Goal: Navigation & Orientation: Find specific page/section

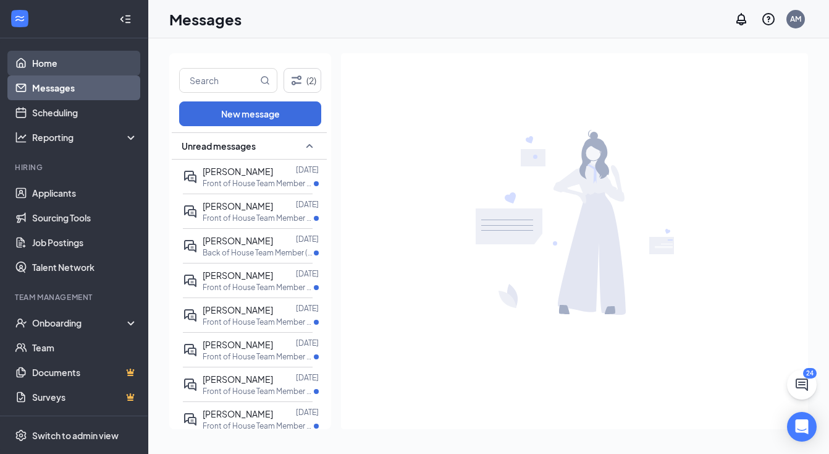
click at [59, 61] on link "Home" at bounding box center [85, 63] width 106 height 25
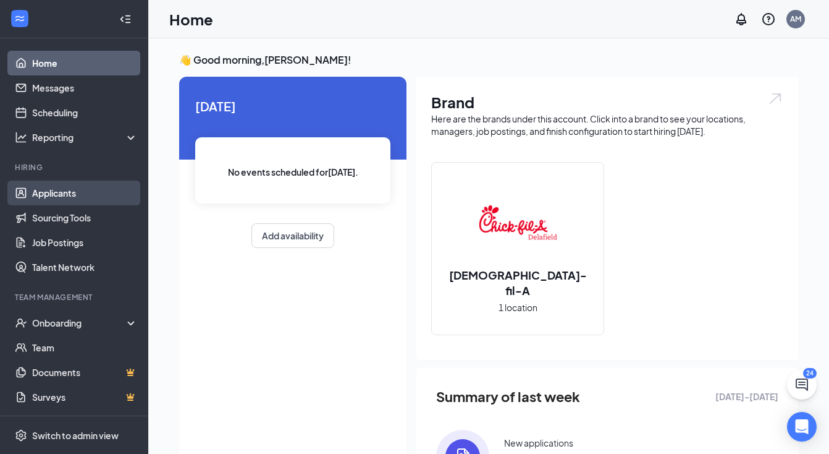
click at [63, 188] on link "Applicants" at bounding box center [85, 192] width 106 height 25
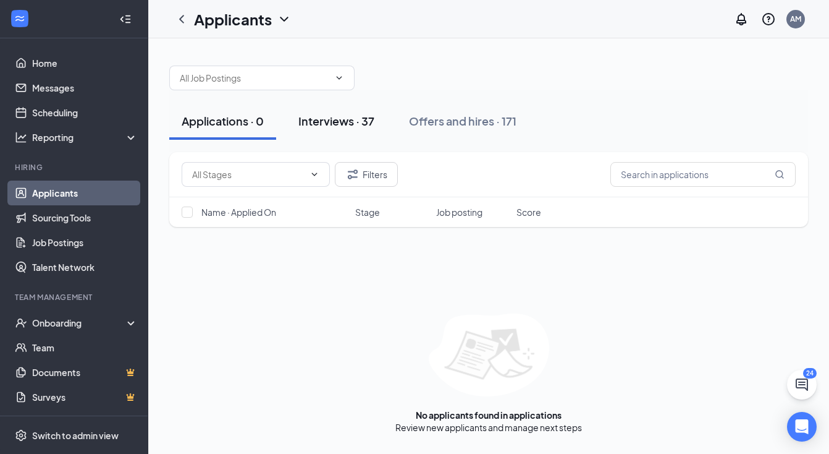
click at [332, 132] on button "Interviews · 37" at bounding box center [336, 121] width 101 height 37
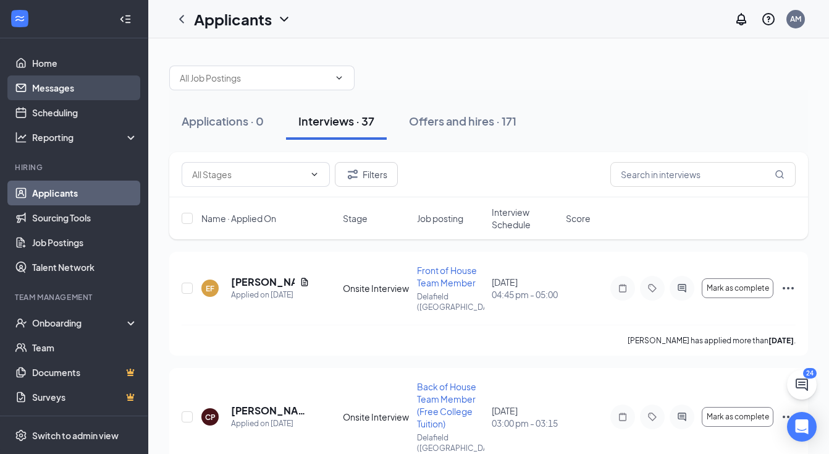
click at [69, 91] on link "Messages" at bounding box center [85, 87] width 106 height 25
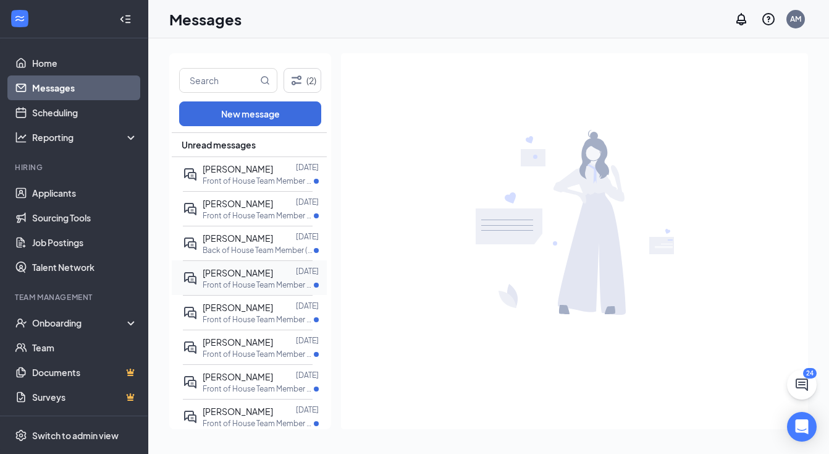
scroll to position [22, 0]
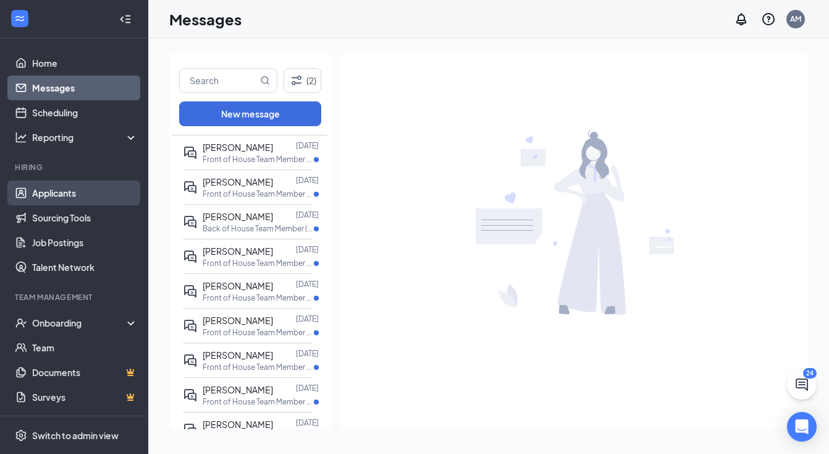
click at [77, 192] on link "Applicants" at bounding box center [85, 192] width 106 height 25
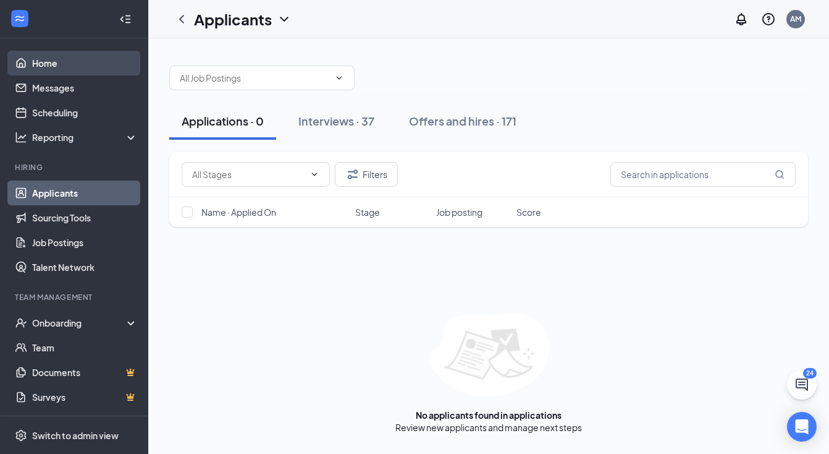
click at [77, 70] on link "Home" at bounding box center [85, 63] width 106 height 25
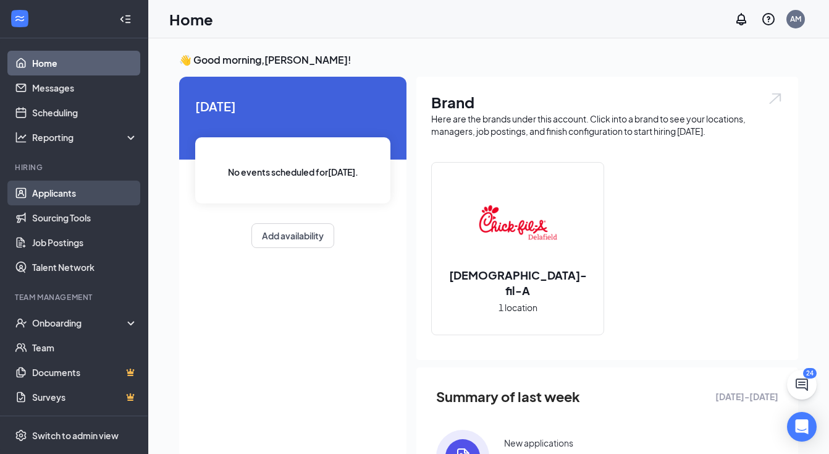
click at [91, 203] on link "Applicants" at bounding box center [85, 192] width 106 height 25
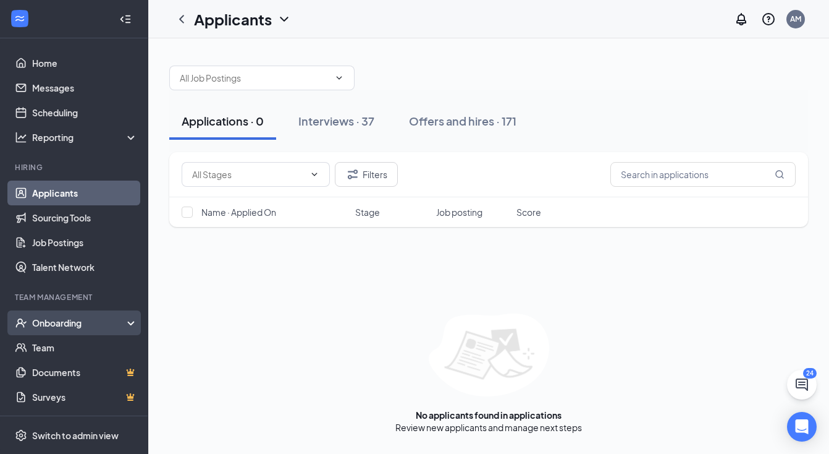
click at [95, 324] on div "Onboarding" at bounding box center [79, 322] width 95 height 12
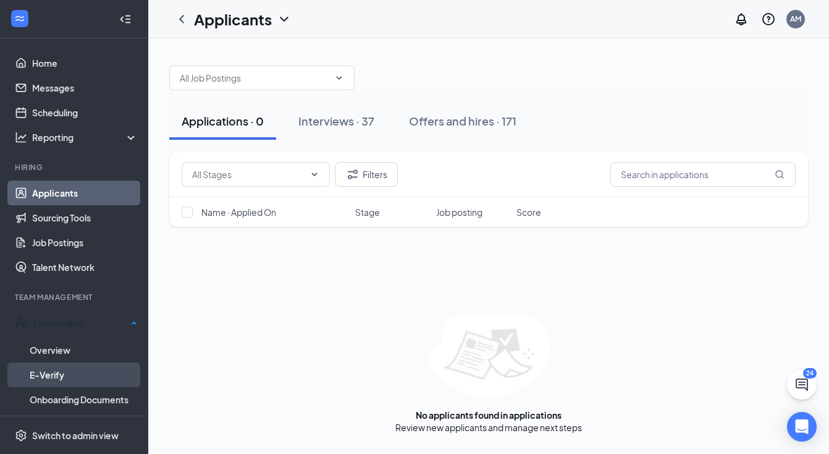
click at [83, 362] on link "E-Verify" at bounding box center [84, 374] width 108 height 25
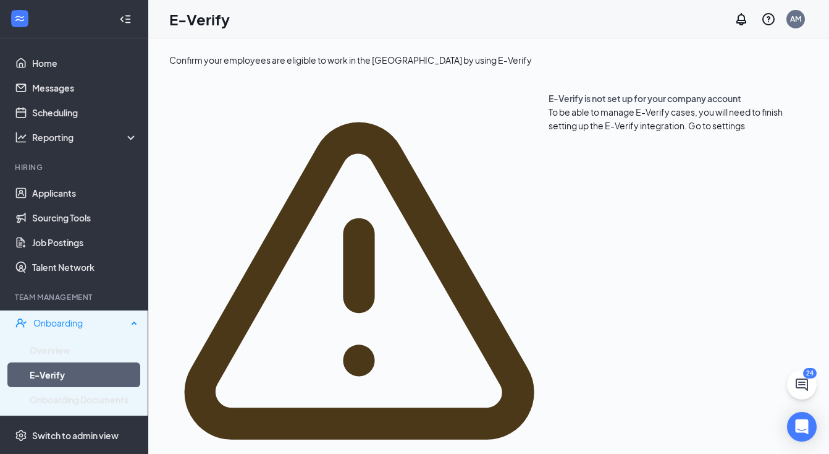
click at [83, 320] on div "Onboarding" at bounding box center [80, 322] width 94 height 12
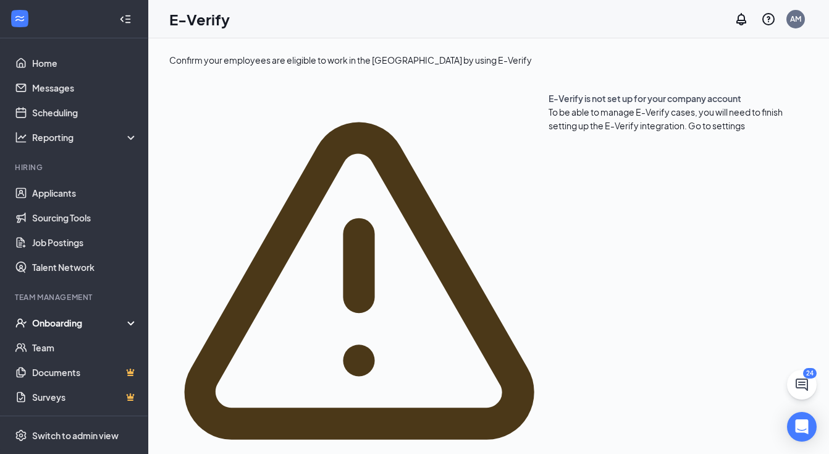
click at [72, 323] on div "Onboarding" at bounding box center [79, 322] width 95 height 12
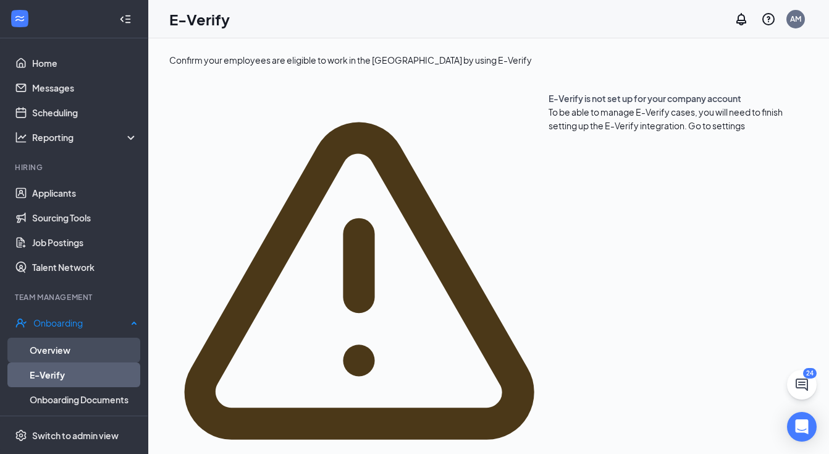
click at [66, 337] on link "Overview" at bounding box center [84, 349] width 108 height 25
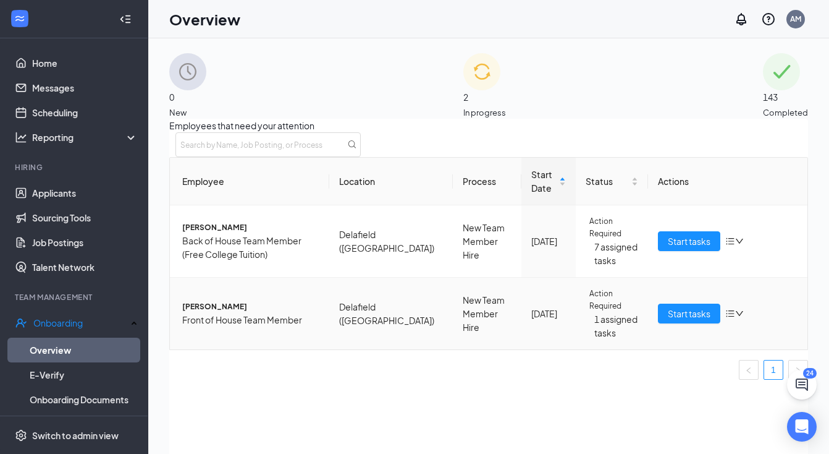
click at [214, 313] on span "[PERSON_NAME]" at bounding box center [250, 306] width 137 height 12
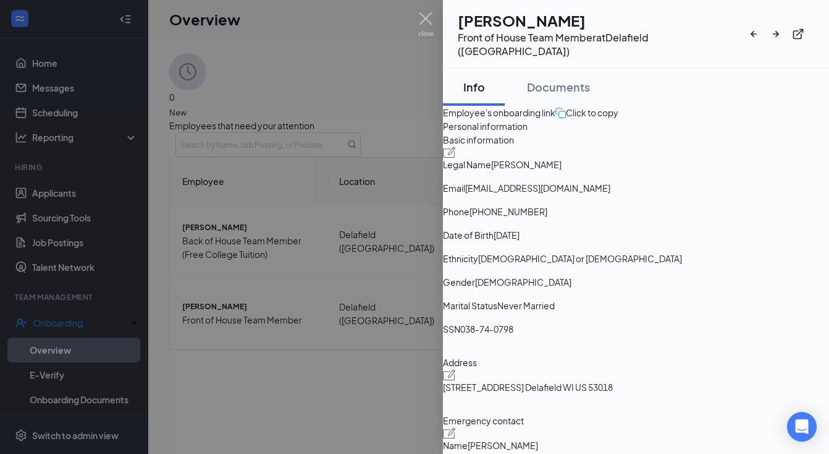
click at [808, 23] on div at bounding box center [781, 34] width 67 height 22
click at [805, 30] on icon "ExternalLink" at bounding box center [798, 34] width 12 height 12
click at [418, 15] on div at bounding box center [414, 227] width 829 height 454
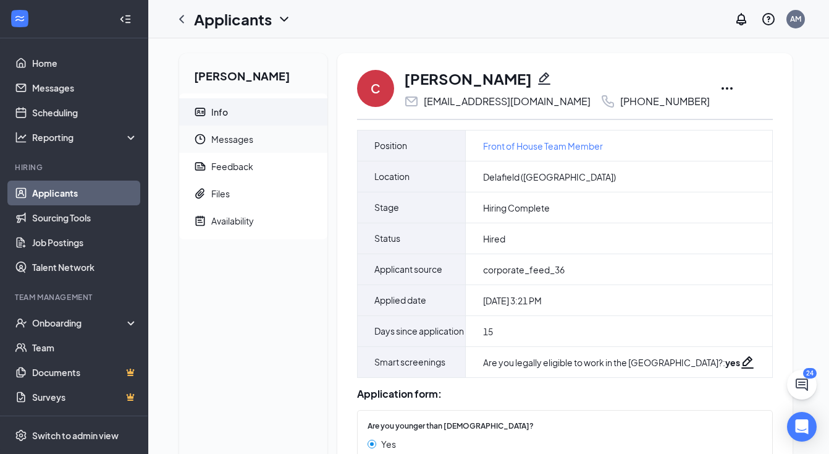
click at [243, 142] on span "Messages" at bounding box center [264, 138] width 106 height 27
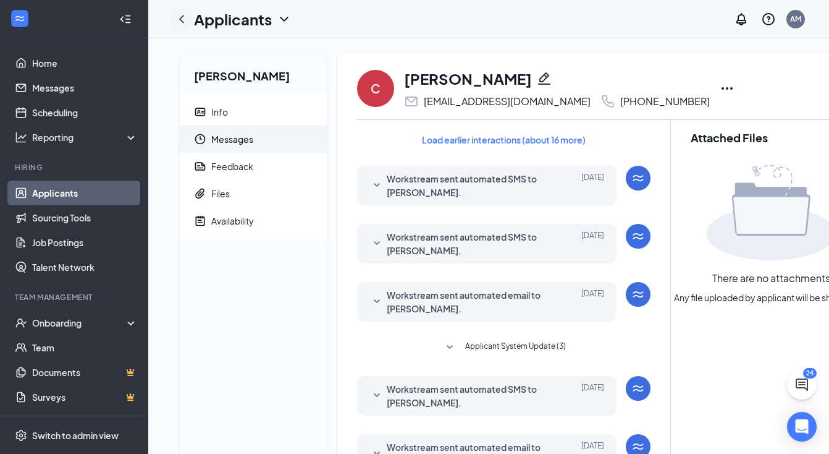
click at [187, 21] on icon "ChevronLeft" at bounding box center [181, 19] width 15 height 15
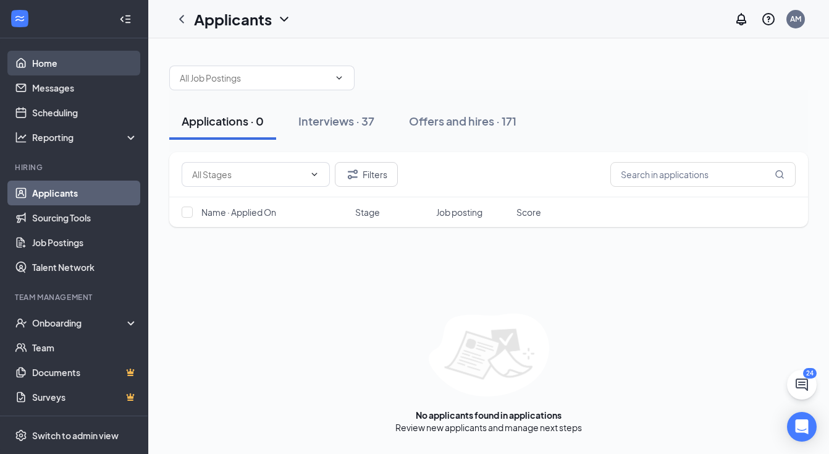
click at [100, 57] on link "Home" at bounding box center [85, 63] width 106 height 25
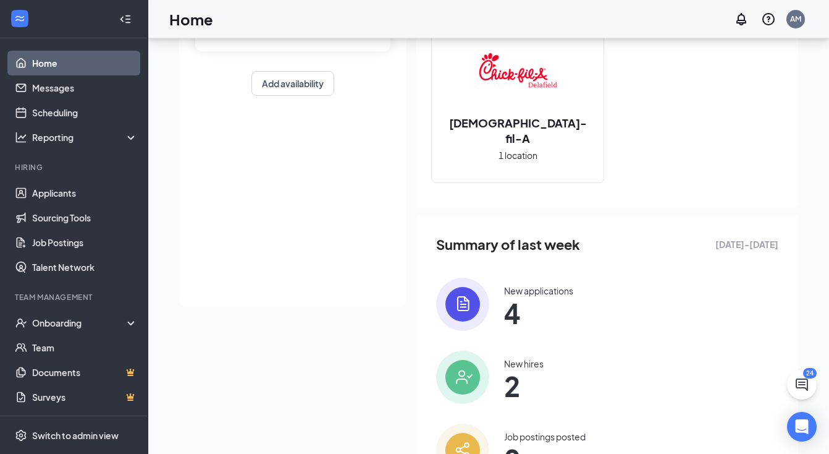
scroll to position [150, 0]
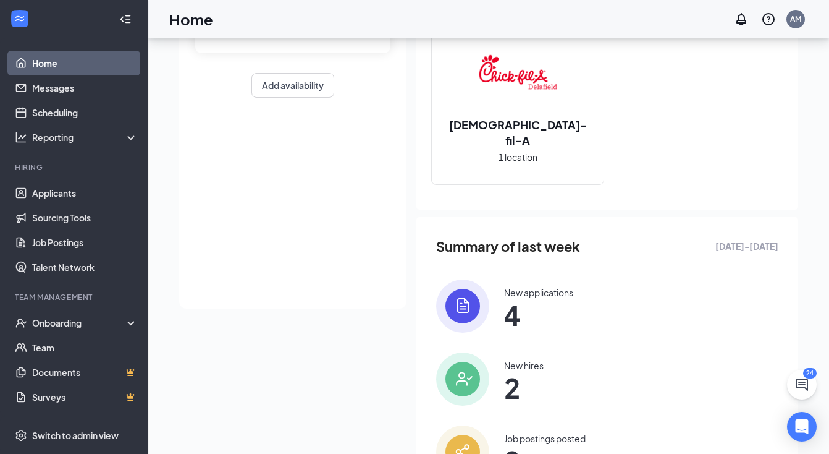
click at [500, 74] on img at bounding box center [517, 72] width 79 height 79
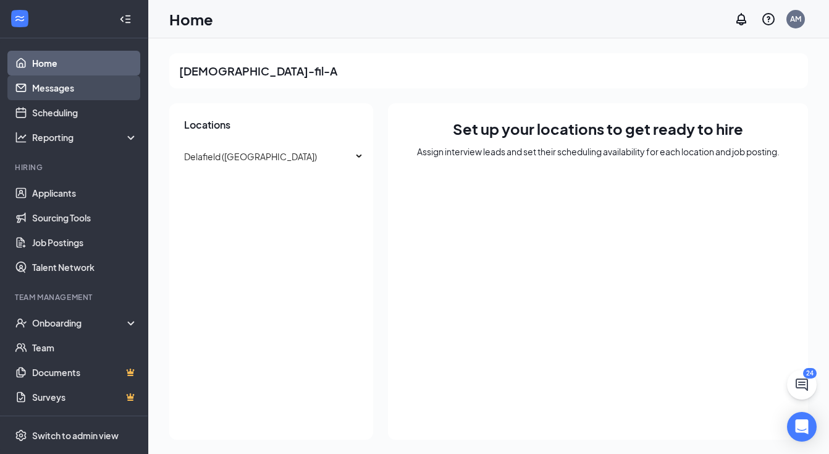
click at [83, 93] on link "Messages" at bounding box center [85, 87] width 106 height 25
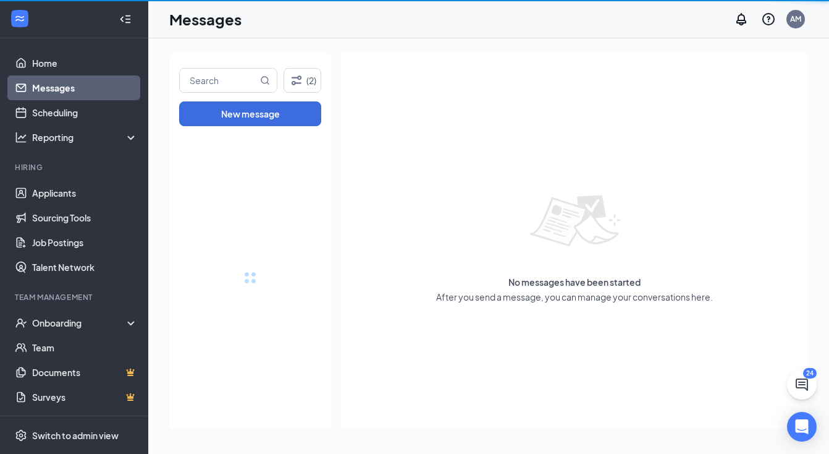
click at [83, 93] on link "Messages" at bounding box center [85, 87] width 106 height 25
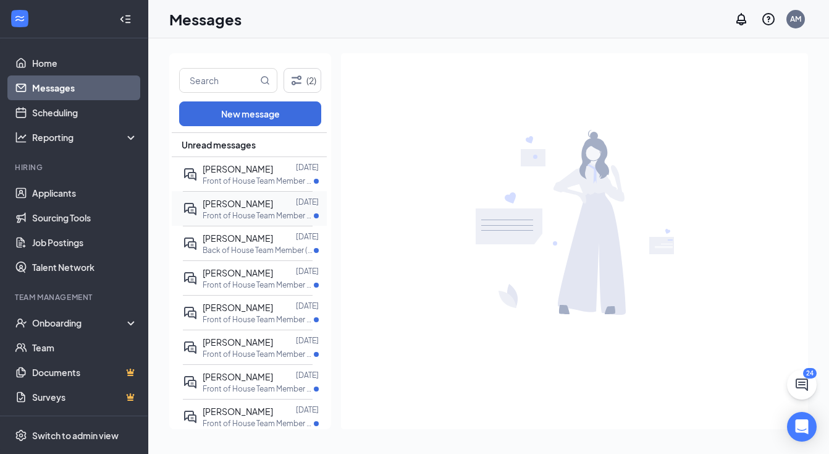
click at [216, 198] on span "[PERSON_NAME]" at bounding box center [238, 203] width 70 height 11
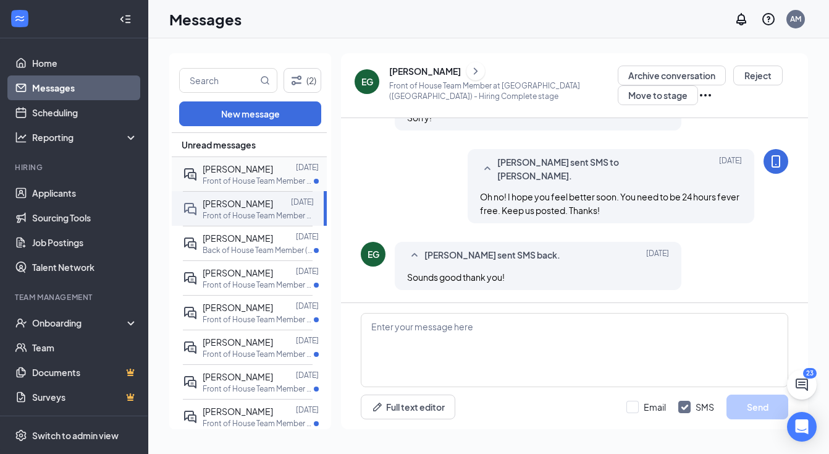
click at [235, 176] on p "Front of House Team Member at [GEOGRAPHIC_DATA] ([GEOGRAPHIC_DATA])" at bounding box center [258, 181] width 111 height 11
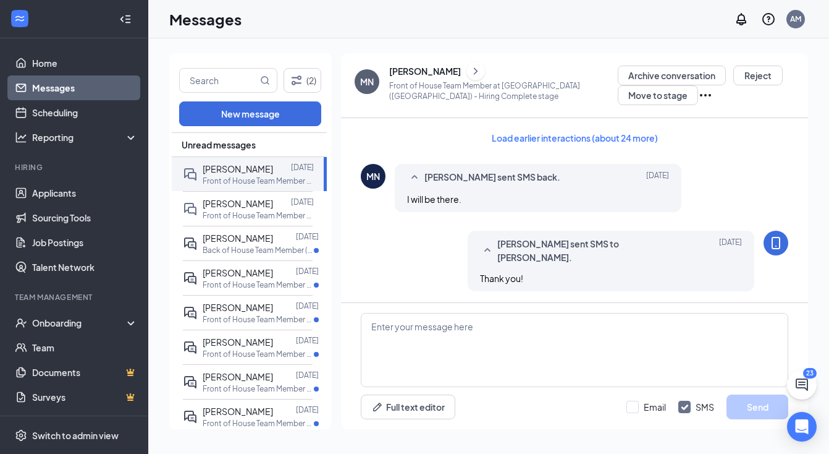
scroll to position [869, 0]
